Goal: Transaction & Acquisition: Book appointment/travel/reservation

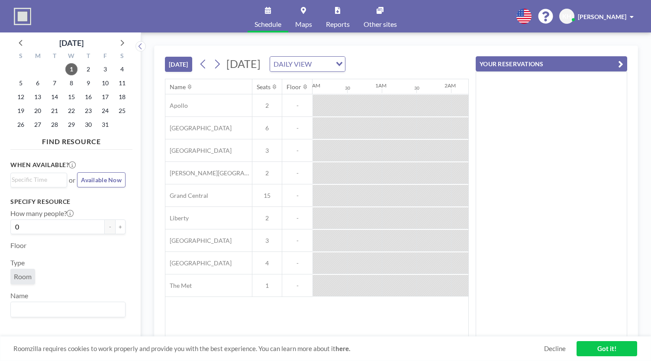
scroll to position [0, 1005]
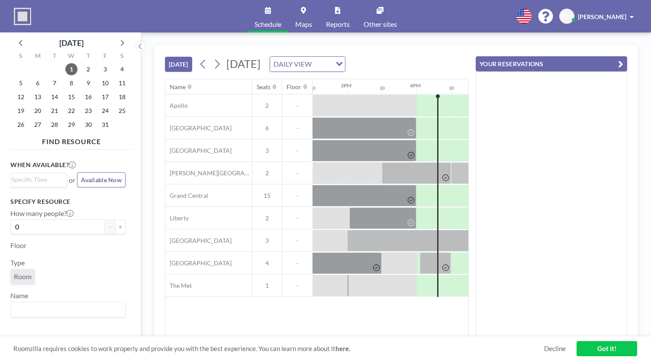
click at [621, 66] on icon "button" at bounding box center [621, 64] width 5 height 10
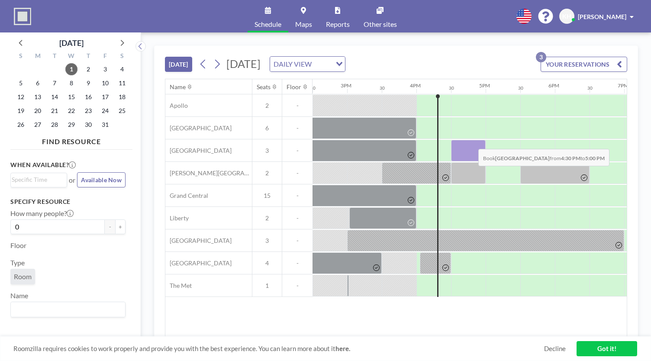
click at [472, 142] on div at bounding box center [468, 151] width 35 height 22
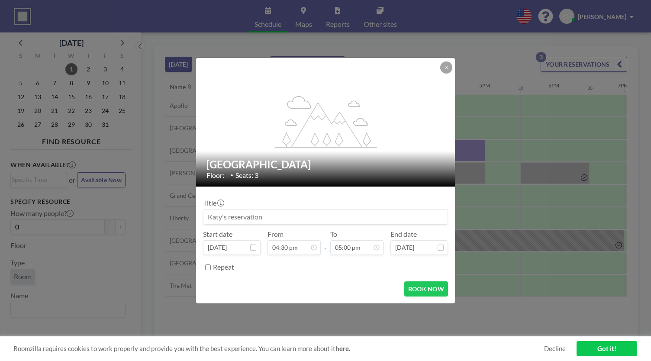
click at [321, 219] on input at bounding box center [326, 217] width 244 height 15
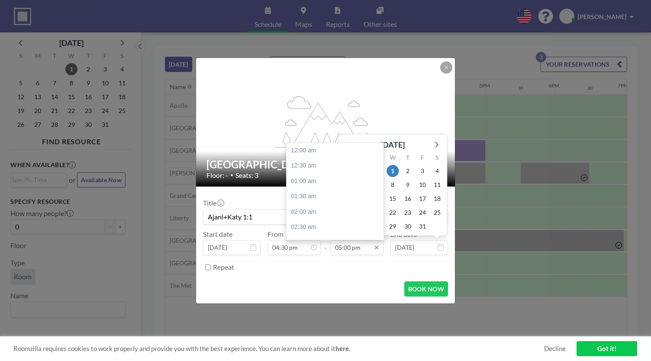
type input "Ajani+Katy 1:1"
click at [366, 249] on input "05:00 pm" at bounding box center [357, 247] width 53 height 15
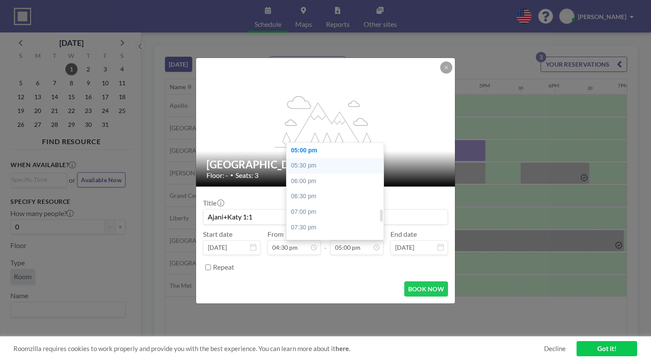
click at [323, 162] on div "05:30 pm" at bounding box center [337, 166] width 101 height 16
type input "05:30 pm"
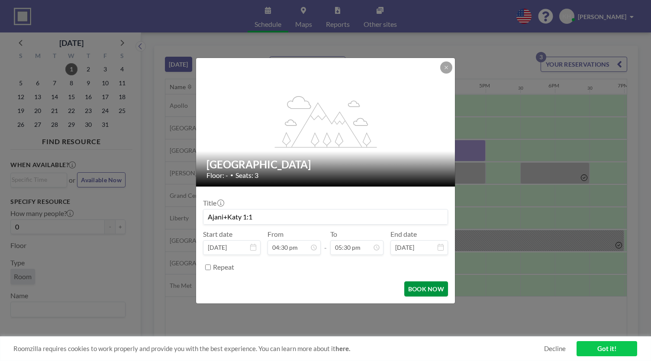
click at [432, 292] on button "BOOK NOW" at bounding box center [427, 289] width 44 height 15
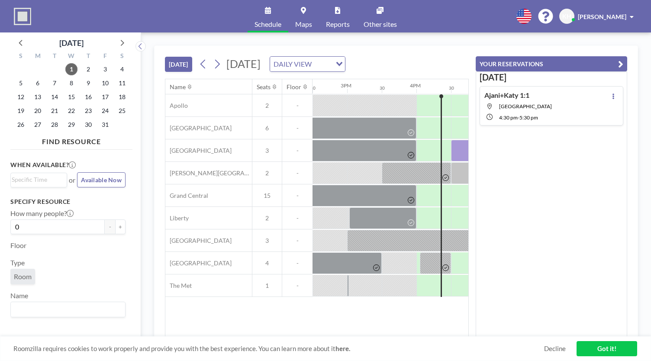
drag, startPoint x: 460, startPoint y: 55, endPoint x: 463, endPoint y: 32, distance: 24.0
click at [463, 32] on div "Schedule Maps Reports Other sites English Polski 日本語 Española KH [PERSON_NAME] …" at bounding box center [325, 180] width 651 height 361
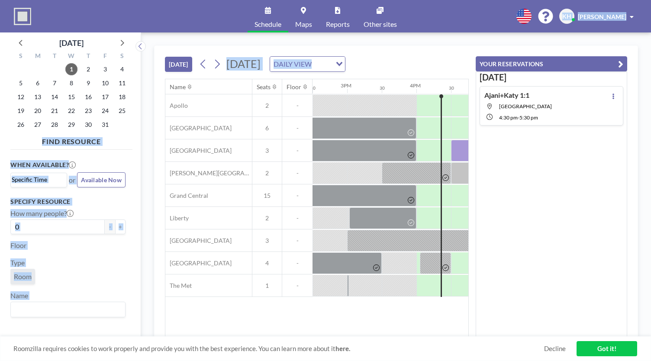
click at [458, 69] on div "[DATE] [DATE] DAILY VIEW Loading..." at bounding box center [317, 62] width 304 height 33
